Goal: Task Accomplishment & Management: Use online tool/utility

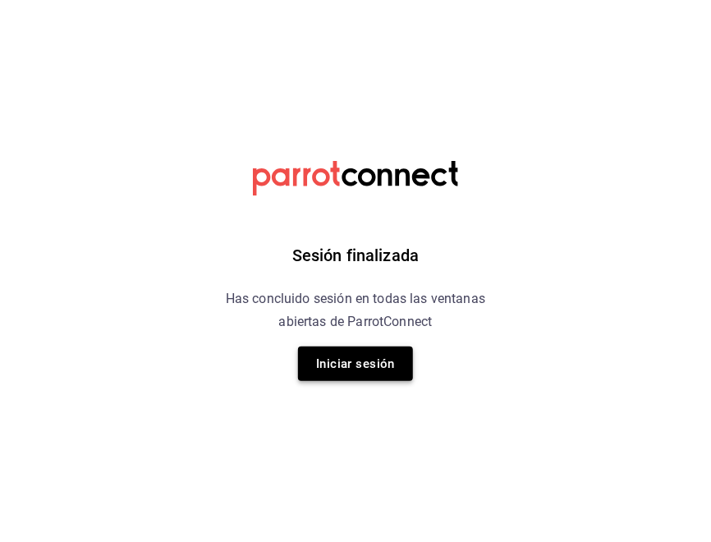
click at [376, 370] on button "Iniciar sesión" at bounding box center [355, 363] width 115 height 34
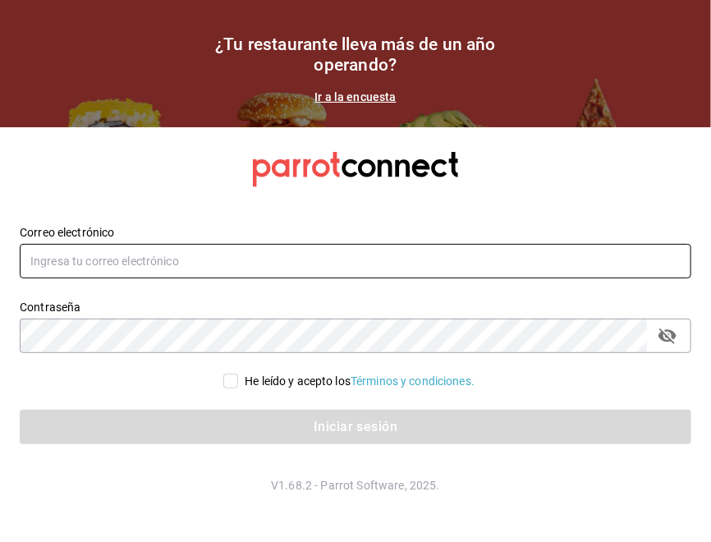
type input "guadalupe.reyes@grupocosteno.com"
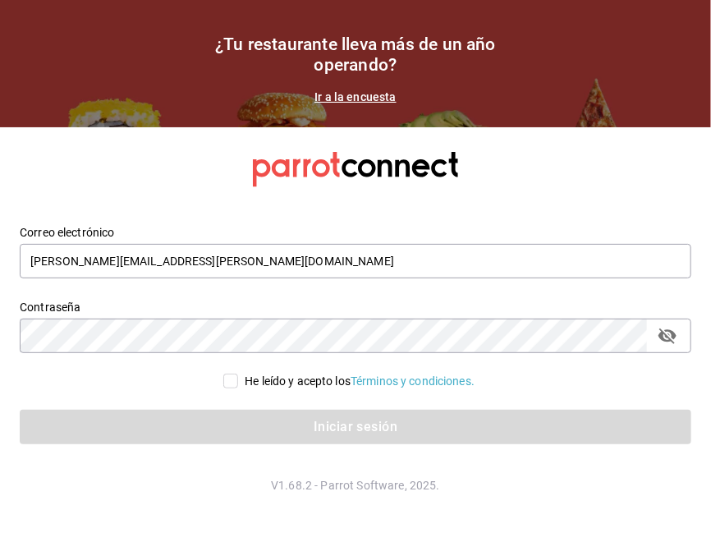
click at [231, 383] on input "He leído y acepto los Términos y condiciones." at bounding box center [230, 380] width 15 height 15
checkbox input "true"
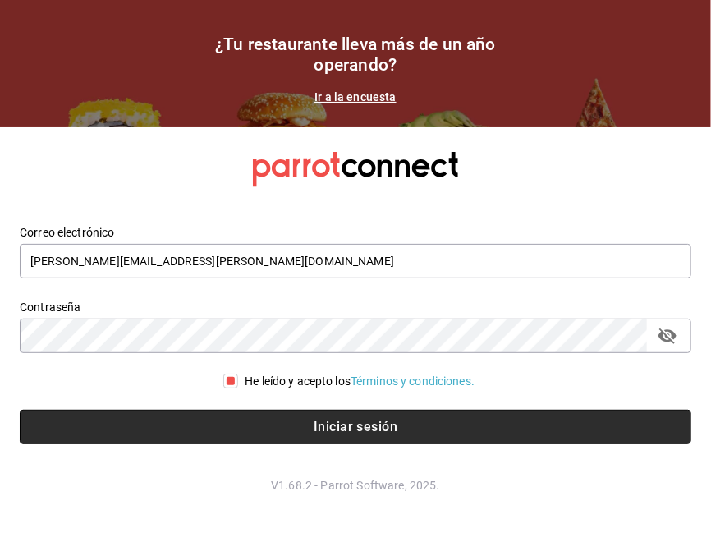
click at [291, 437] on button "Iniciar sesión" at bounding box center [355, 427] width 671 height 34
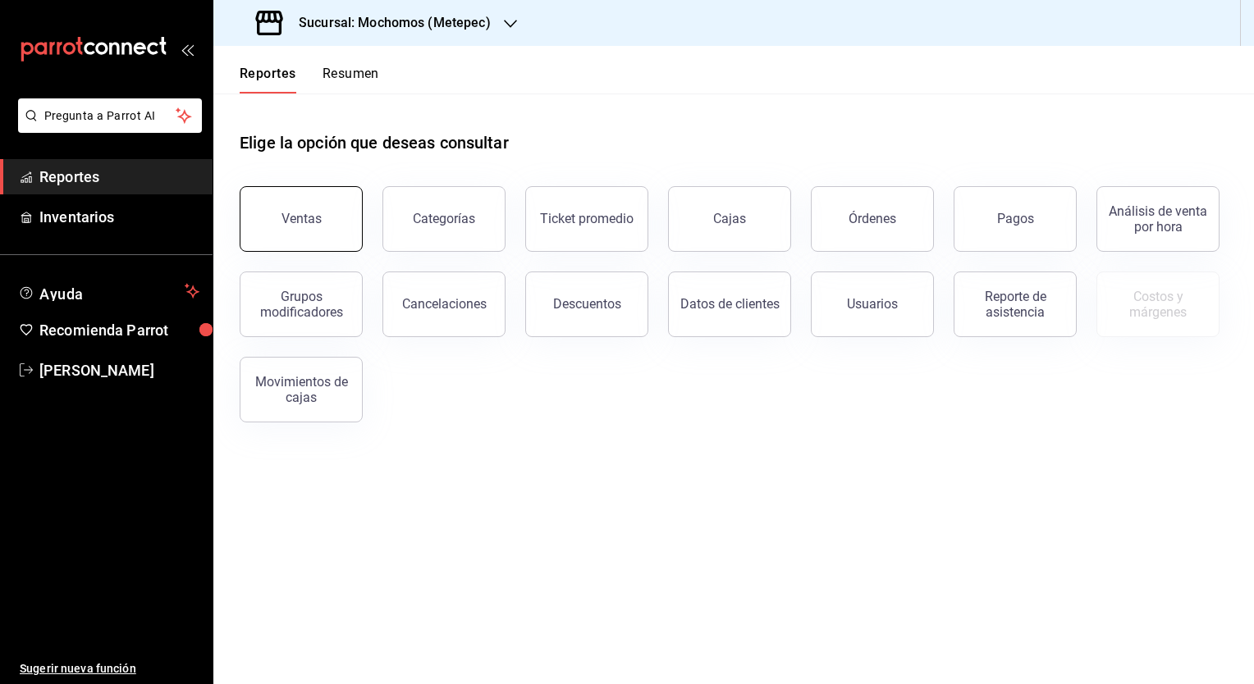
click at [322, 202] on button "Ventas" at bounding box center [301, 219] width 123 height 66
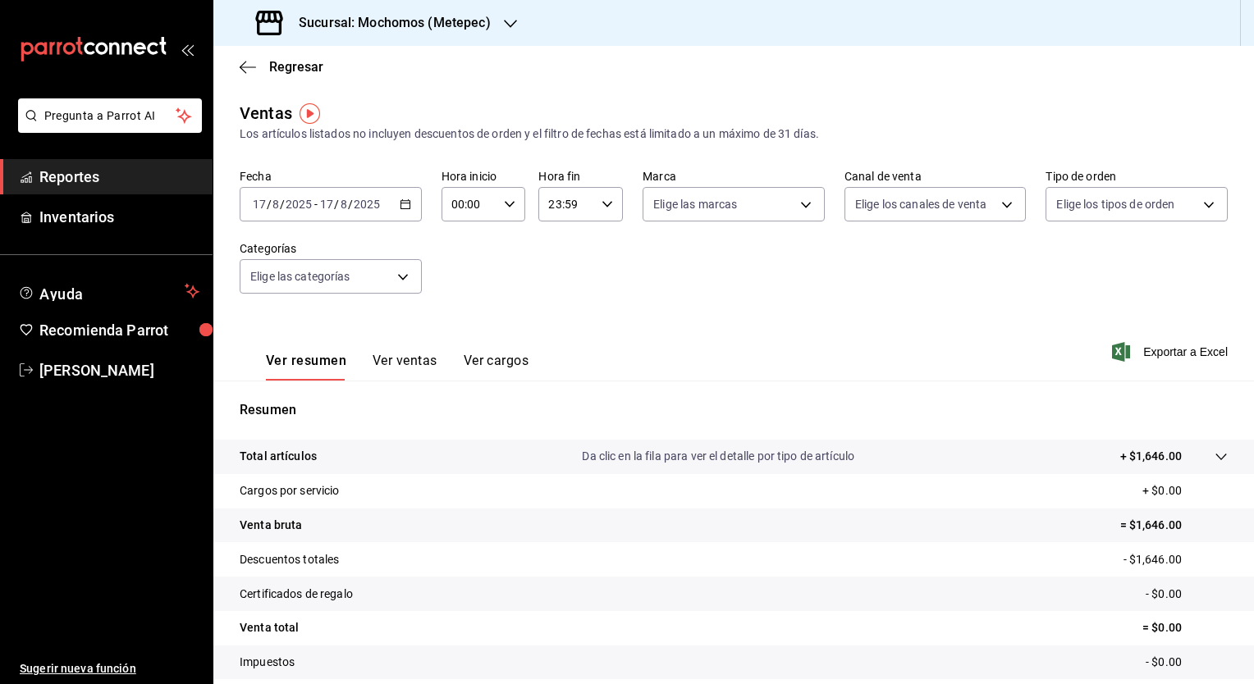
click at [401, 200] on icon "button" at bounding box center [405, 204] width 11 height 11
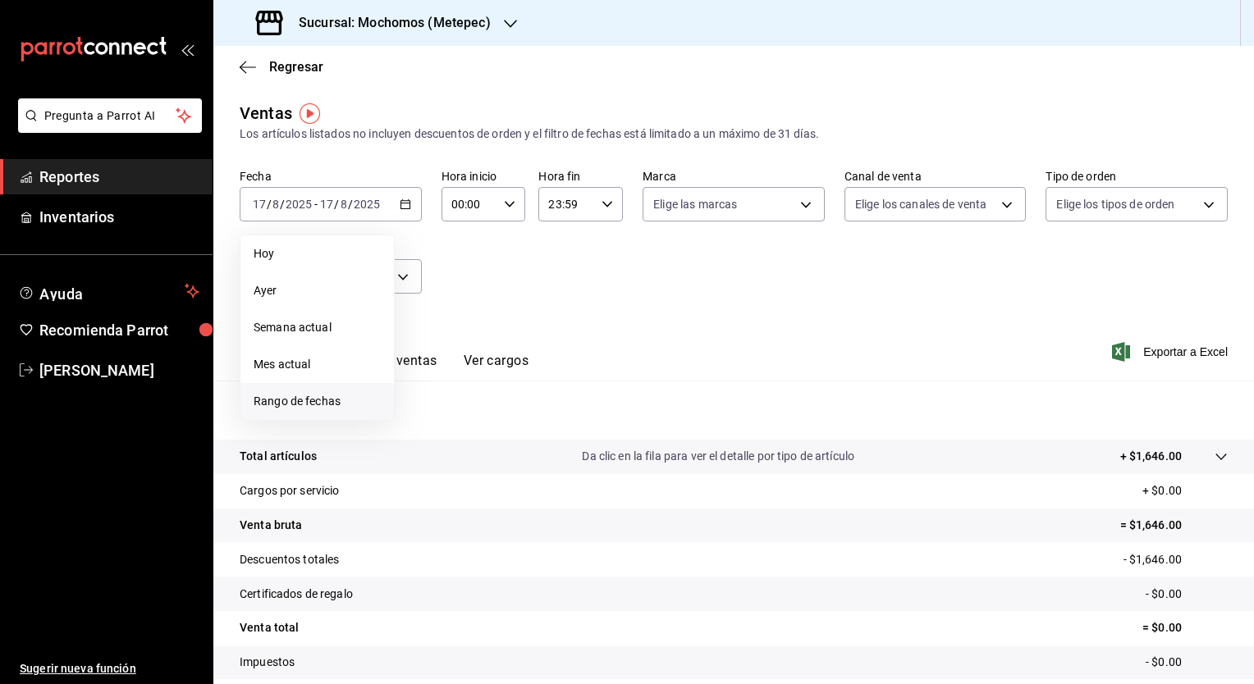
click at [310, 399] on span "Rango de fechas" at bounding box center [317, 401] width 127 height 17
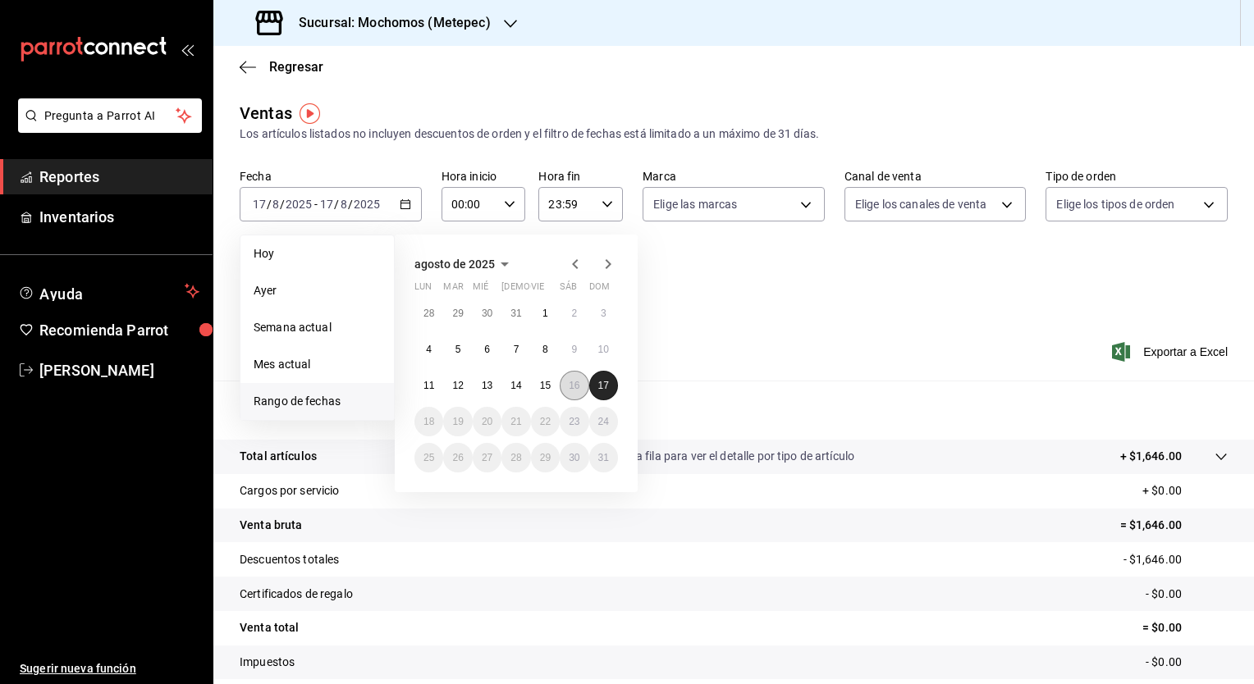
drag, startPoint x: 604, startPoint y: 388, endPoint x: 568, endPoint y: 382, distance: 36.6
click at [568, 382] on div "28 29 30 31 1 2 3 4 5 6 7 8 9 10 11 12 13 14 15 16 17 18 19 20 21 22 23 24 25 2…" at bounding box center [516, 386] width 204 height 174
click at [571, 382] on abbr "16" at bounding box center [574, 385] width 11 height 11
drag, startPoint x: 571, startPoint y: 382, endPoint x: 594, endPoint y: 386, distance: 23.3
click at [594, 386] on div "28 29 30 31 1 2 3 4 5 6 7 8 9 10 11 12 13 14 15 16 17 18 19 20 21 22 23 24 25 2…" at bounding box center [516, 386] width 204 height 174
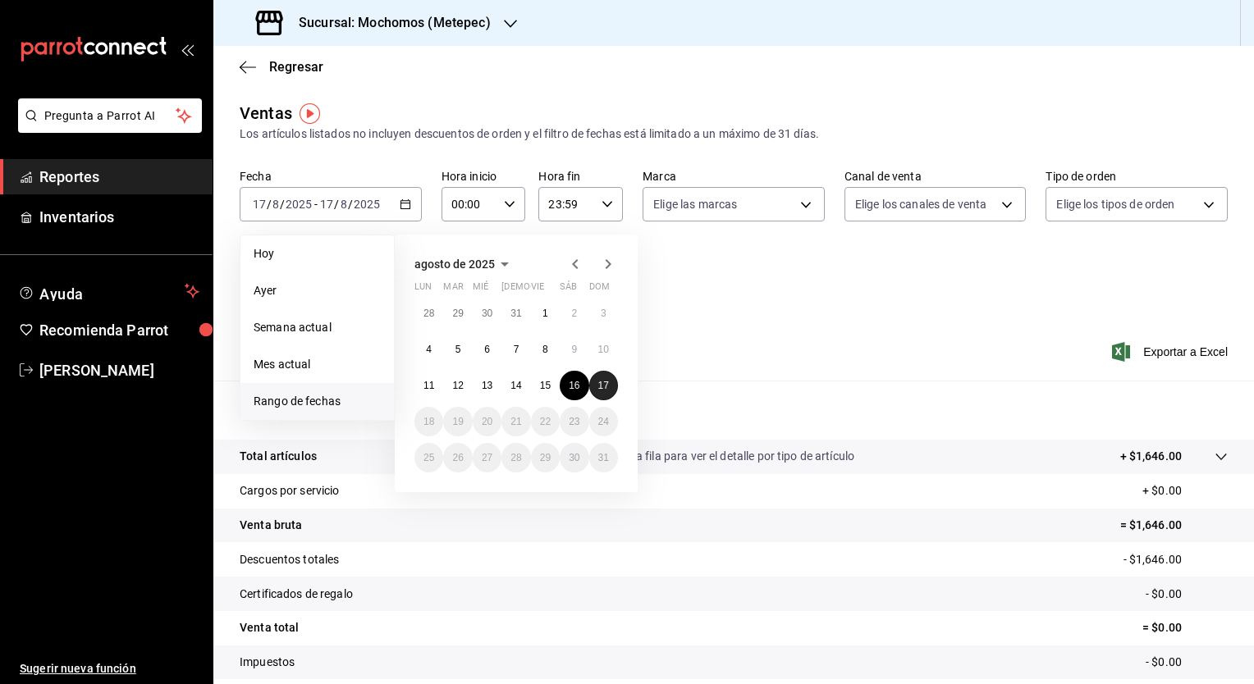
click at [594, 386] on button "17" at bounding box center [603, 386] width 29 height 30
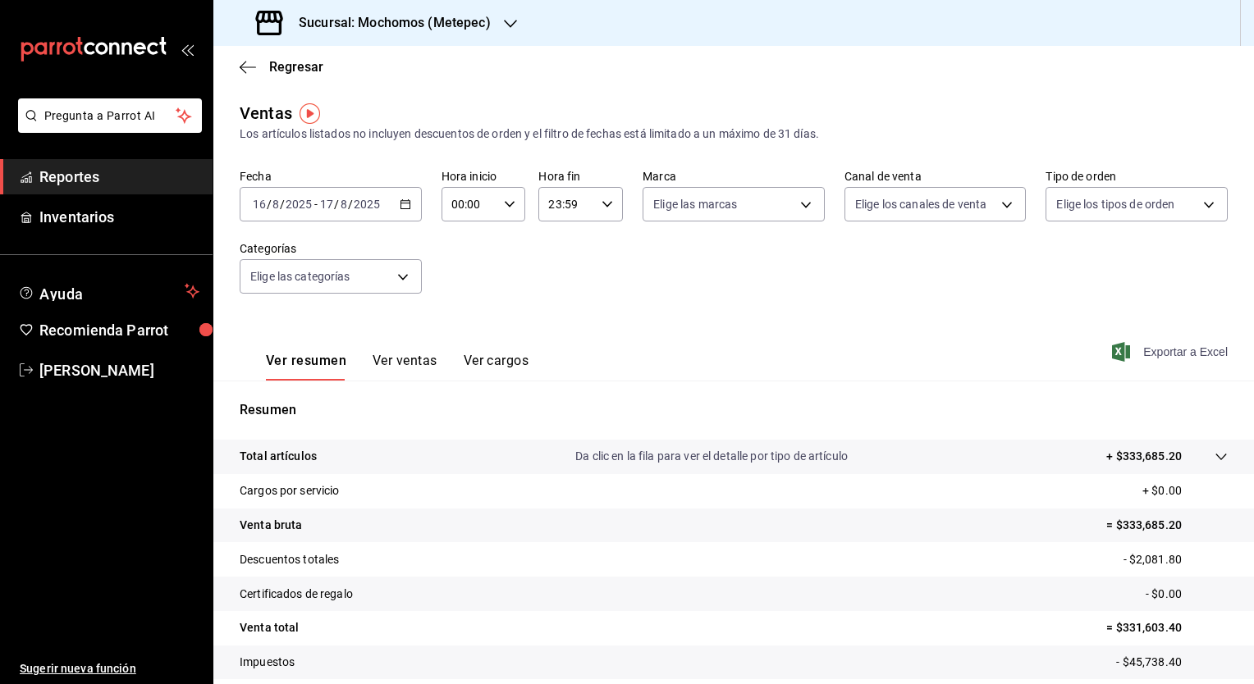
click at [710, 351] on span "Exportar a Excel" at bounding box center [1171, 352] width 112 height 20
click at [509, 34] on div "Sucursal: Mochomos (Metepec)" at bounding box center [375, 23] width 297 height 46
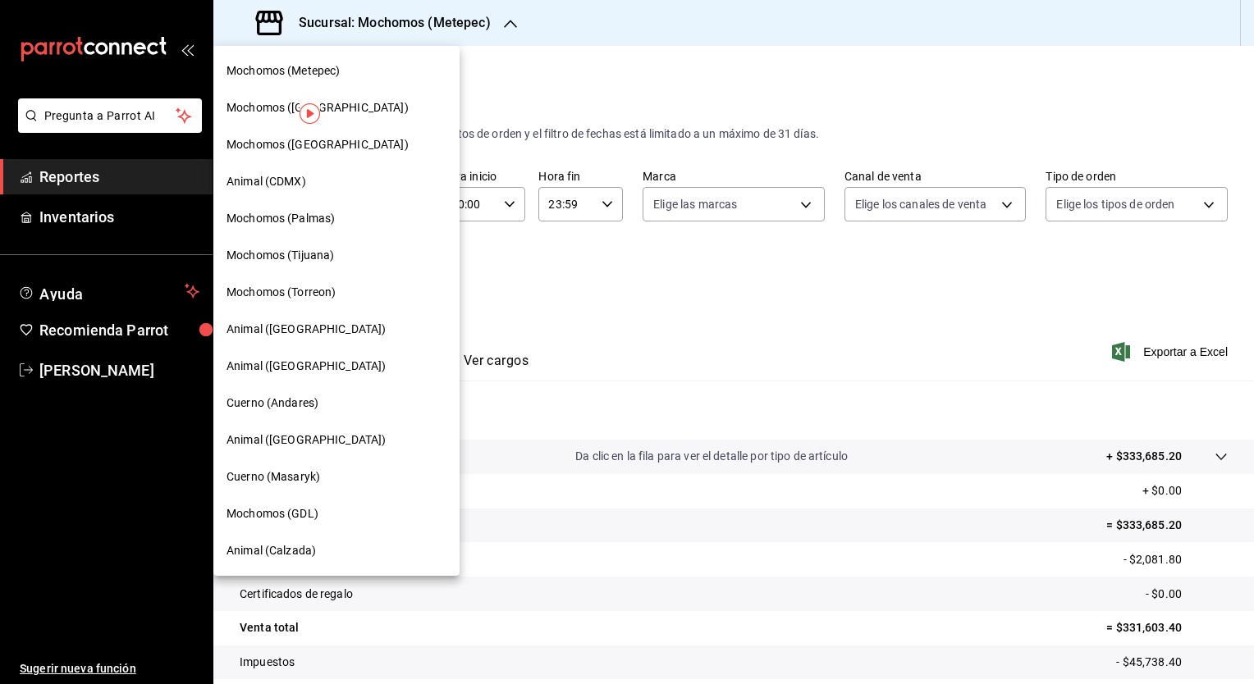
click at [314, 257] on span "Mochomos (Tijuana)" at bounding box center [281, 255] width 108 height 17
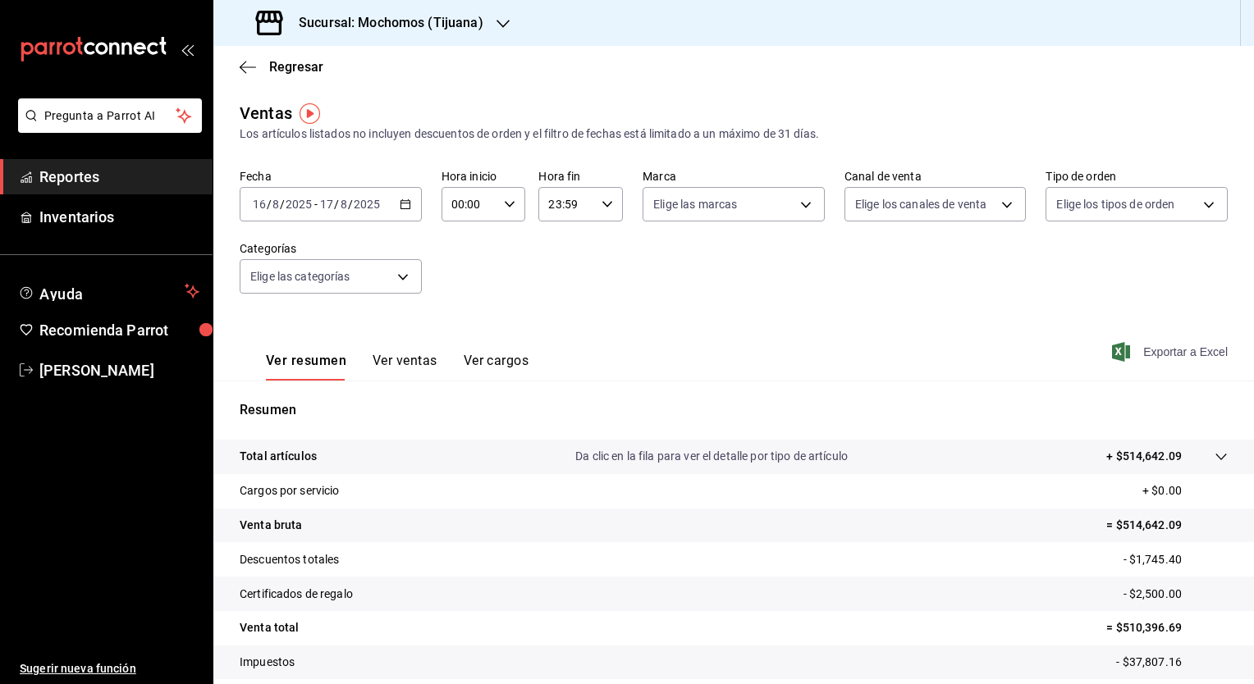
click at [710, 355] on span "Exportar a Excel" at bounding box center [1171, 352] width 112 height 20
click at [710, 353] on span "Exportar a Excel" at bounding box center [1171, 352] width 112 height 20
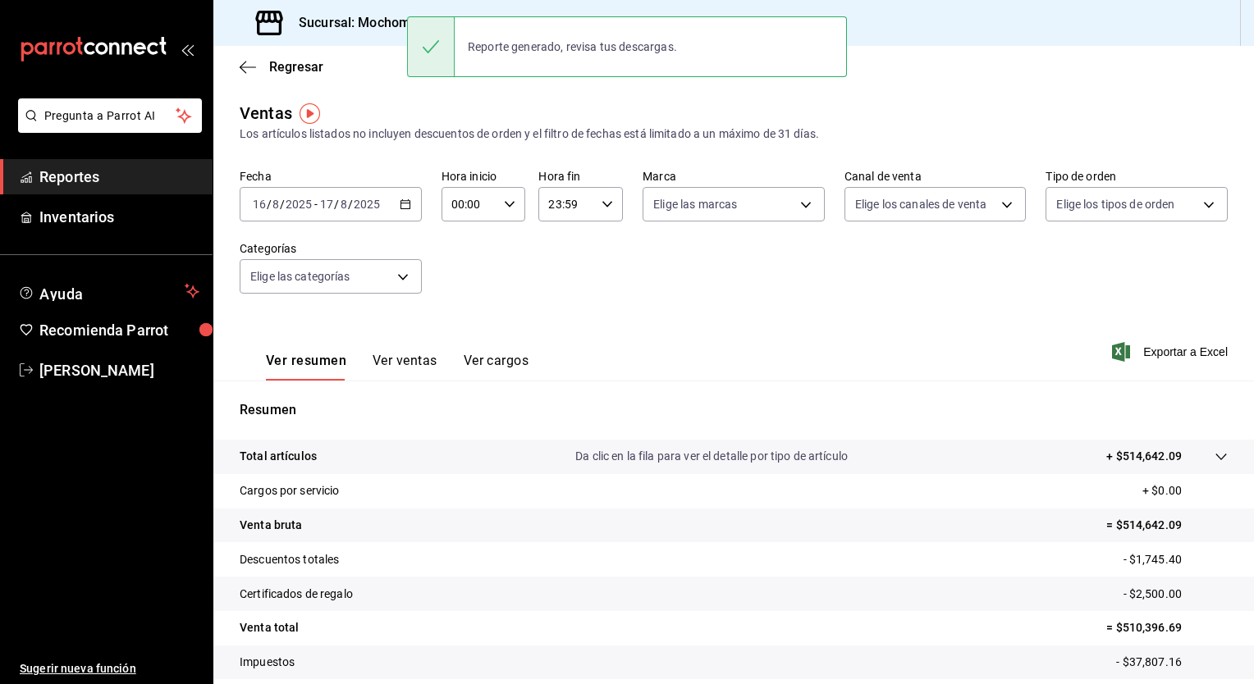
click at [410, 211] on div "[DATE] [DATE] - [DATE] [DATE]" at bounding box center [331, 204] width 182 height 34
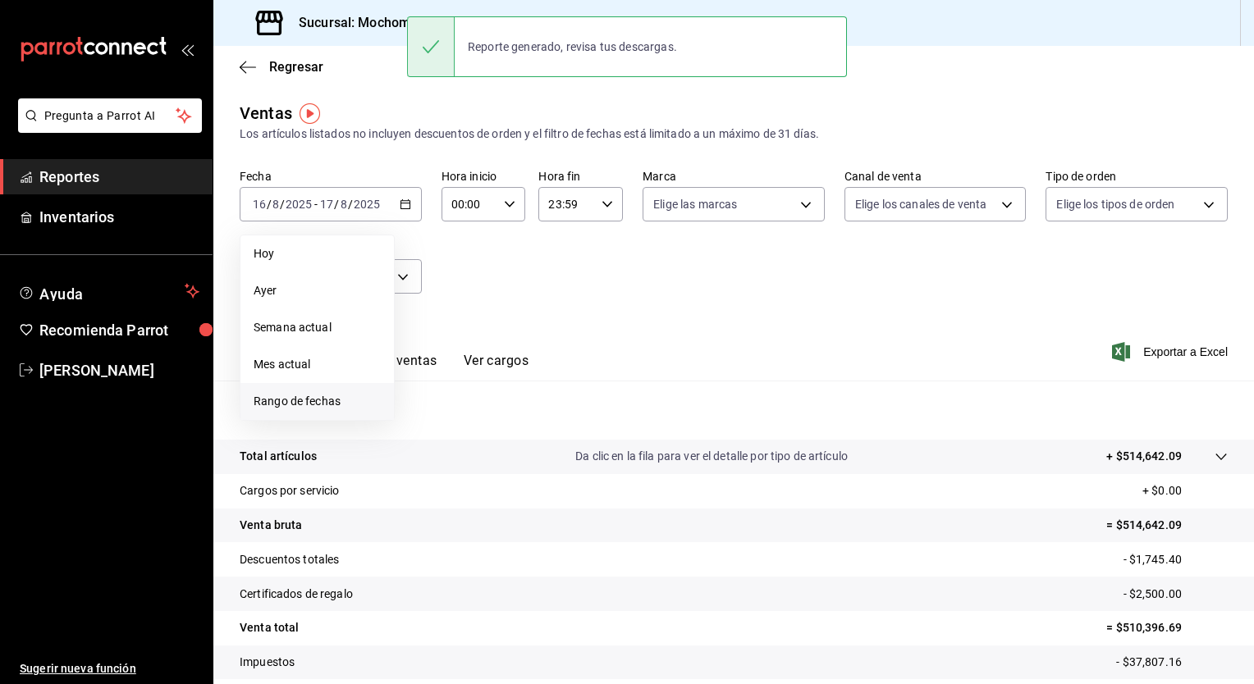
click at [314, 401] on span "Rango de fechas" at bounding box center [317, 401] width 127 height 17
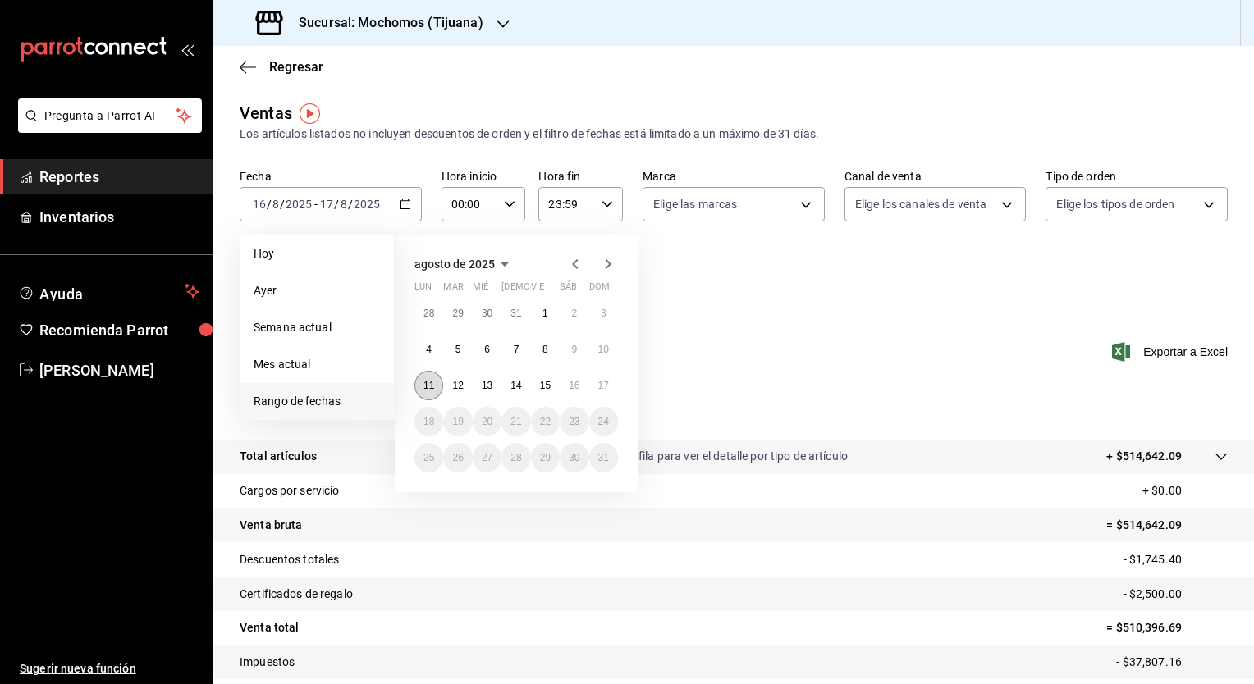
click at [434, 383] on button "11" at bounding box center [428, 386] width 29 height 30
drag, startPoint x: 434, startPoint y: 383, endPoint x: 605, endPoint y: 386, distance: 170.7
click at [605, 386] on div "28 29 30 31 1 2 3 4 5 6 7 8 9 10 11 12 13 14 15 16 17 18 19 20 21 22 23 24 25 2…" at bounding box center [516, 386] width 204 height 174
click at [605, 386] on abbr "17" at bounding box center [603, 385] width 11 height 11
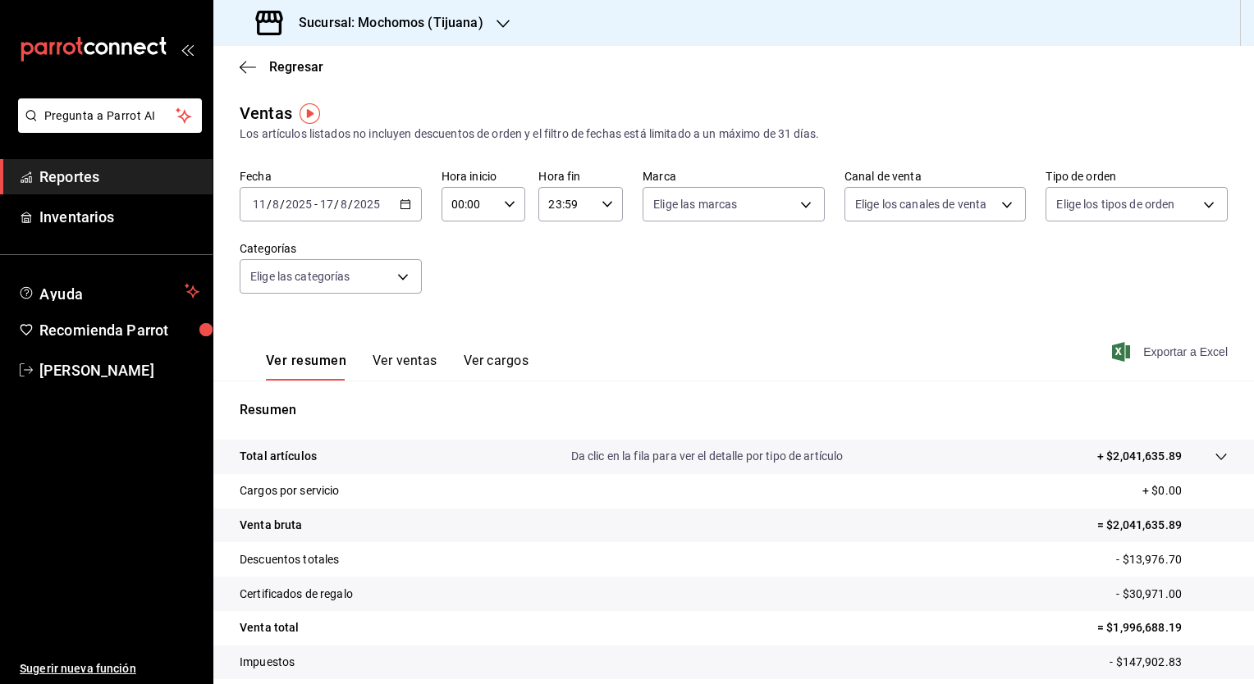
click at [710, 359] on span "Exportar a Excel" at bounding box center [1171, 352] width 112 height 20
